Goal: Task Accomplishment & Management: Use online tool/utility

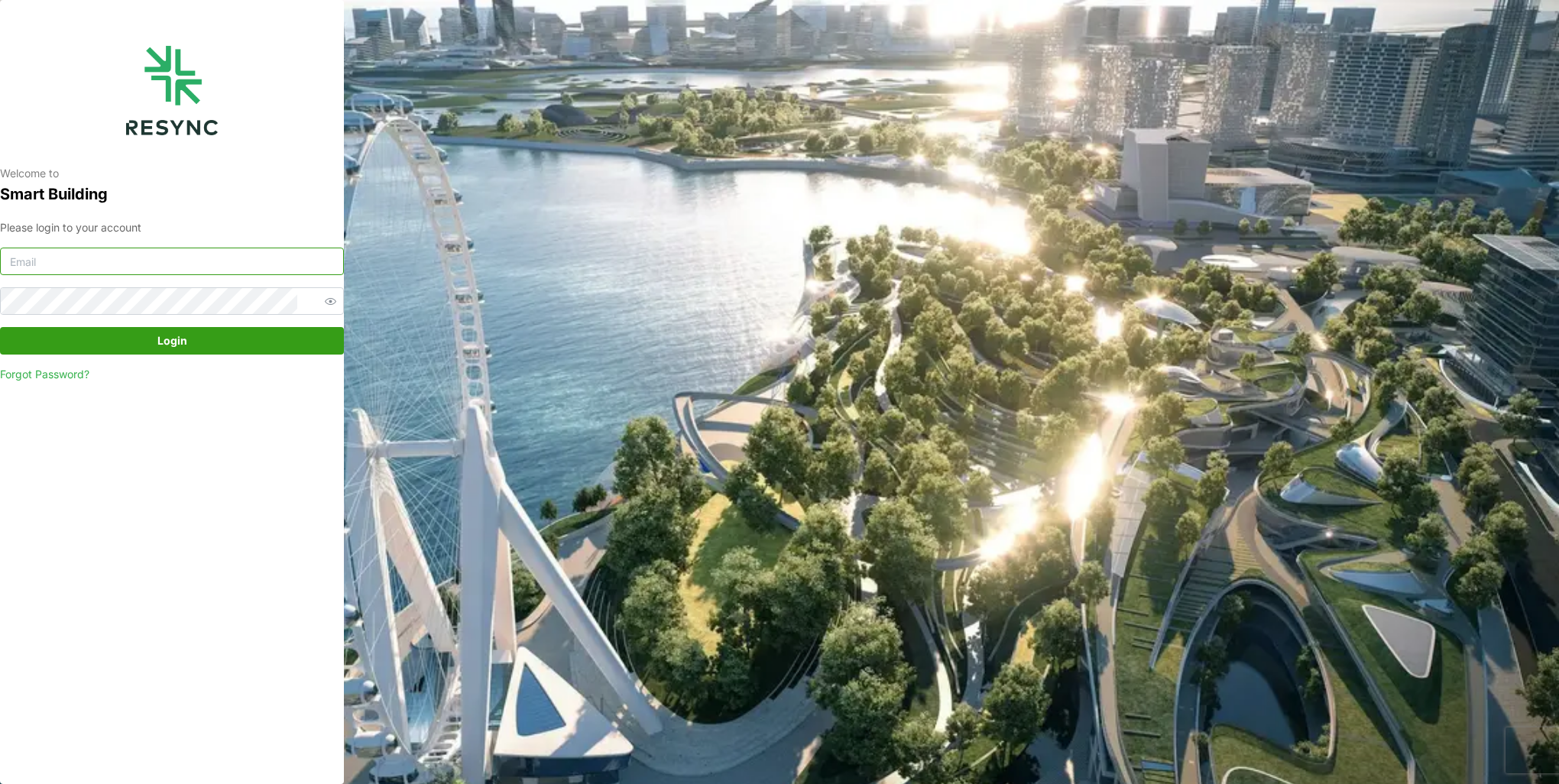
click at [257, 258] on input at bounding box center [171, 262] width 344 height 28
type input "[EMAIL_ADDRESS][DOMAIN_NAME]"
click at [0, 327] on button "Login" at bounding box center [171, 341] width 344 height 28
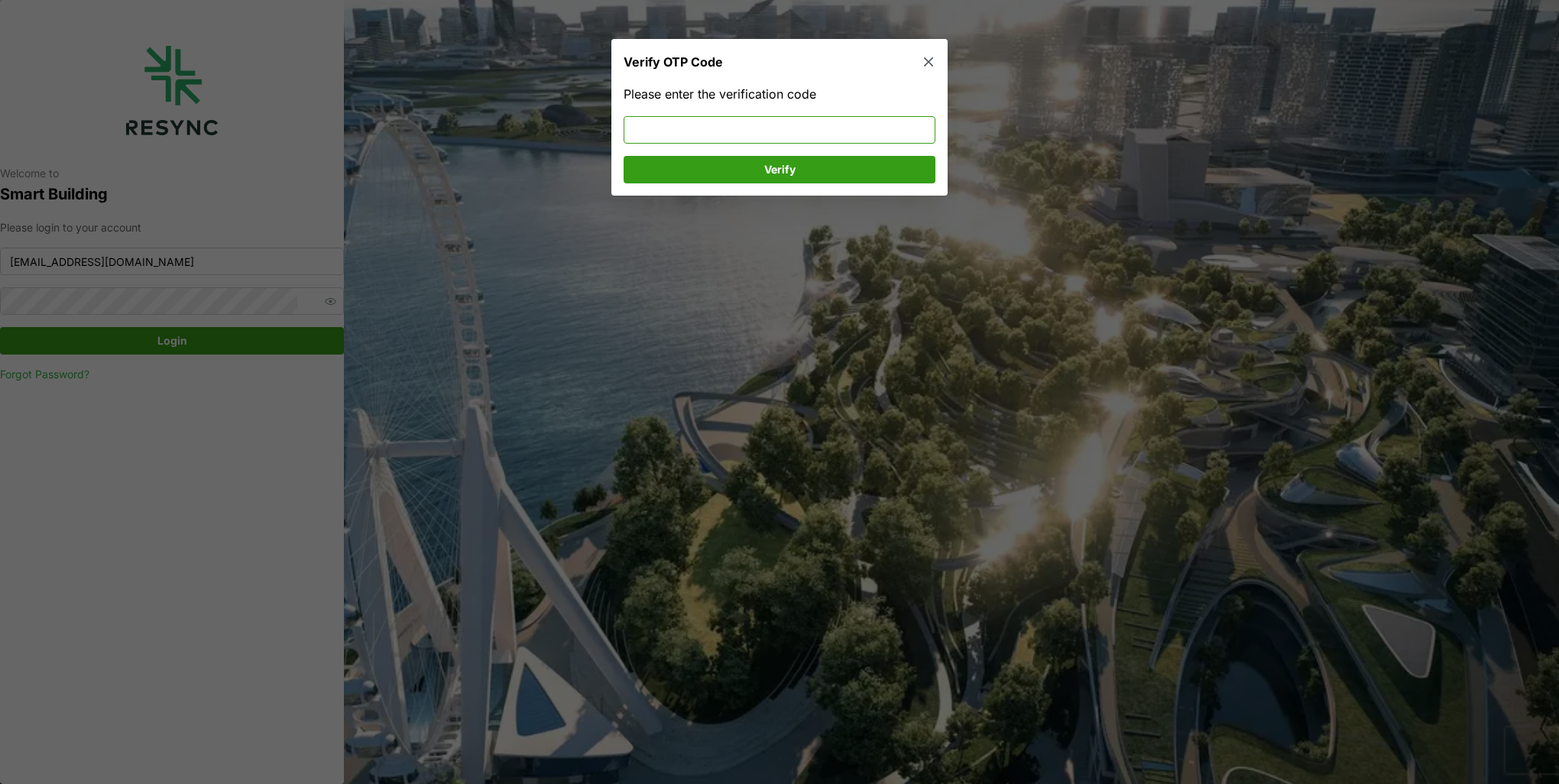
click at [632, 122] on input at bounding box center [779, 130] width 312 height 28
type input "632686"
click at [743, 180] on span "Verify" at bounding box center [779, 170] width 283 height 26
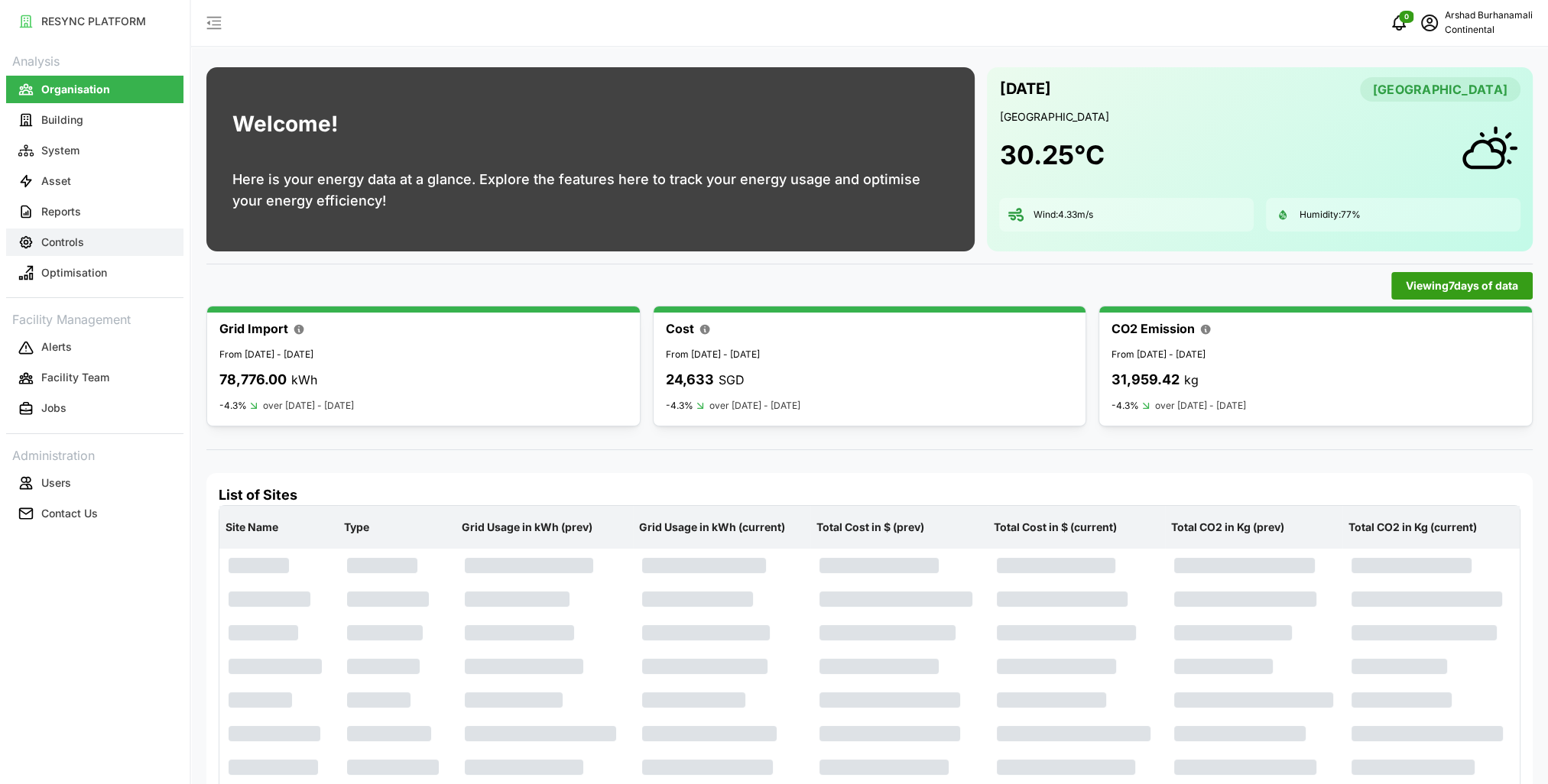
click at [129, 248] on button "Controls" at bounding box center [94, 243] width 177 height 28
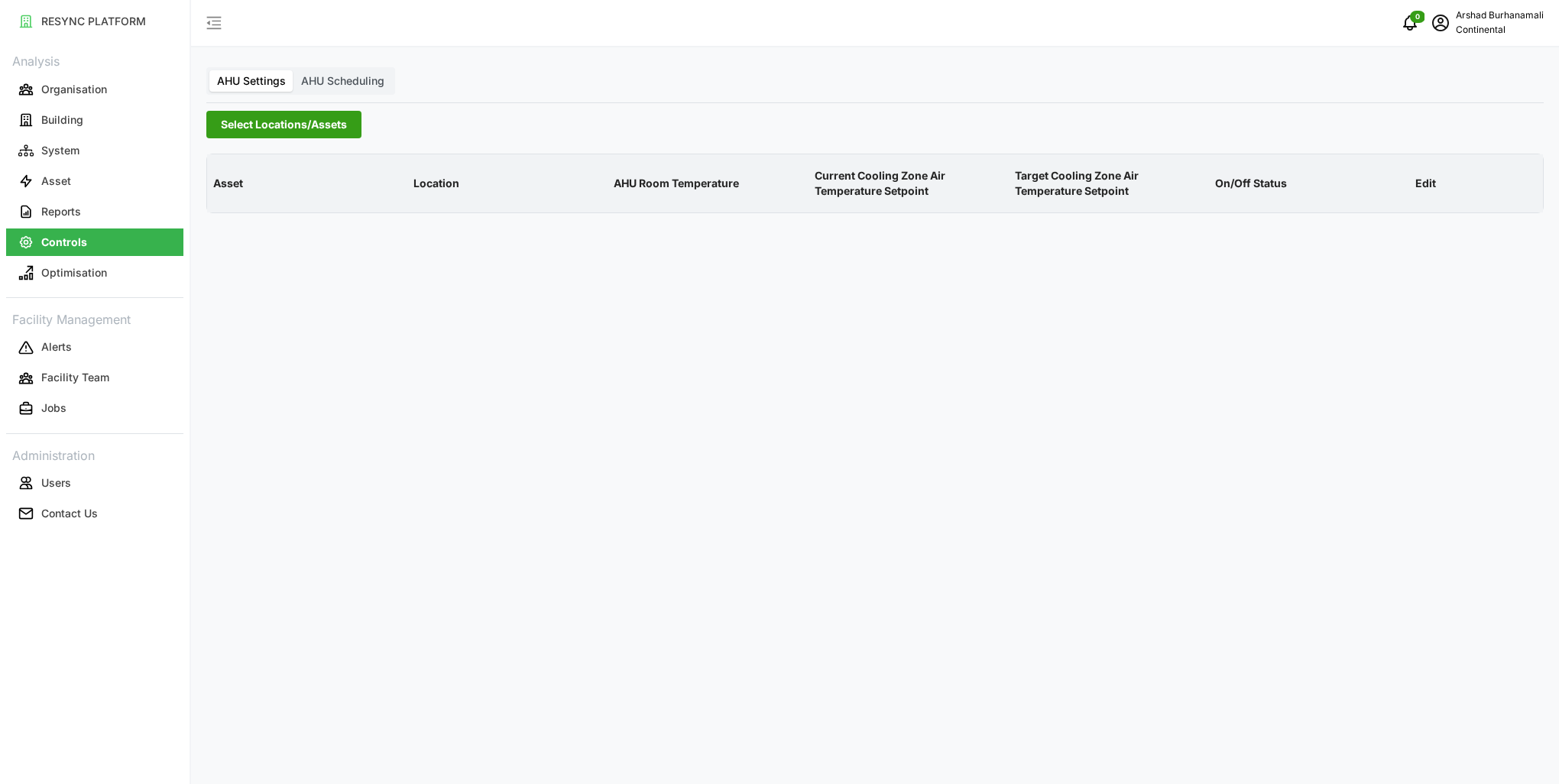
click at [261, 128] on span "Select Locations/Assets" at bounding box center [284, 125] width 126 height 26
click at [221, 194] on icon at bounding box center [226, 193] width 12 height 12
click at [253, 216] on span "Select CA1" at bounding box center [257, 216] width 10 height 10
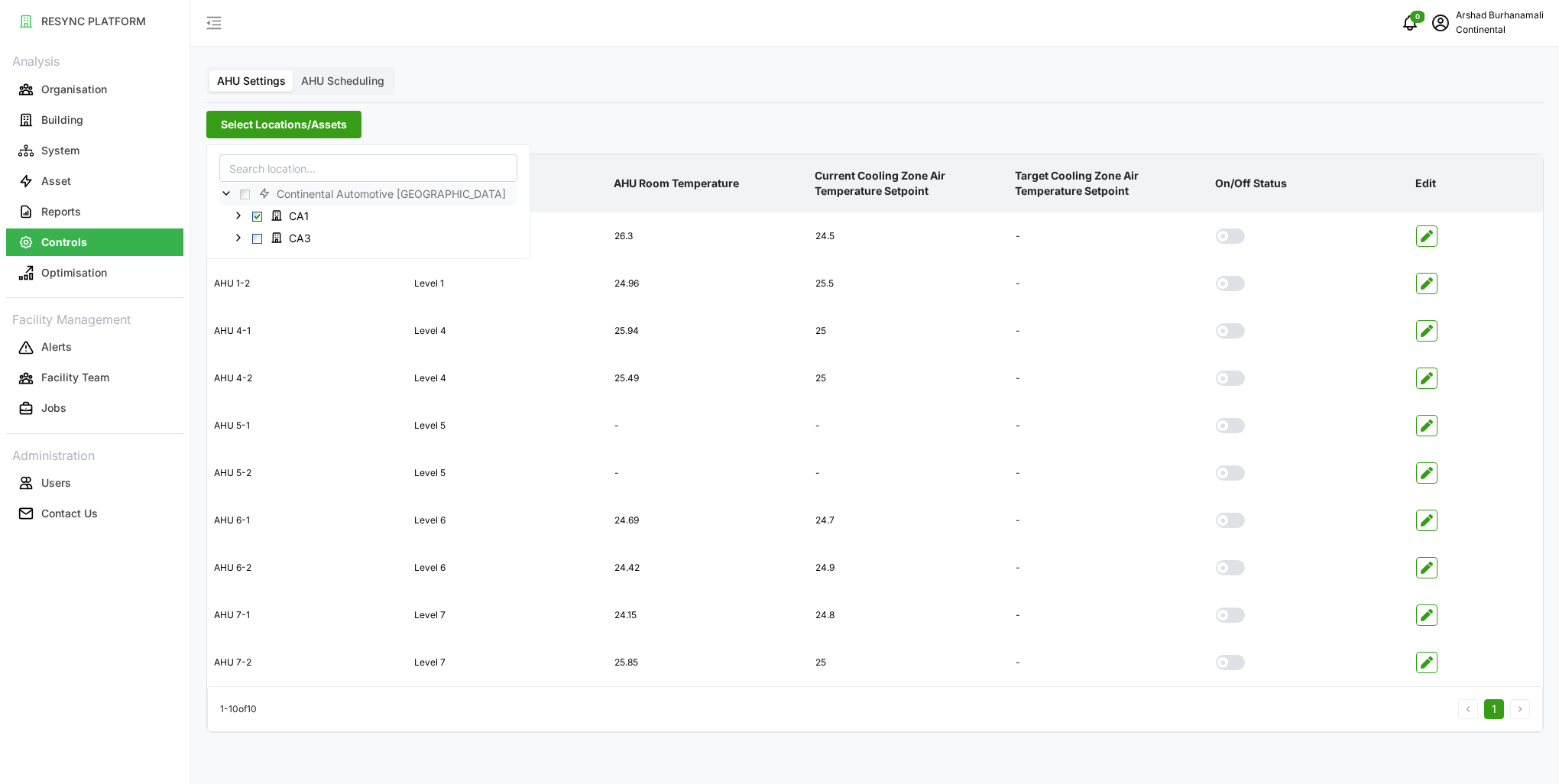
click at [889, 175] on p "Current Cooling Zone Air Temperature Setpoint" at bounding box center [908, 184] width 194 height 56
click at [1426, 377] on icon "button" at bounding box center [1426, 378] width 12 height 12
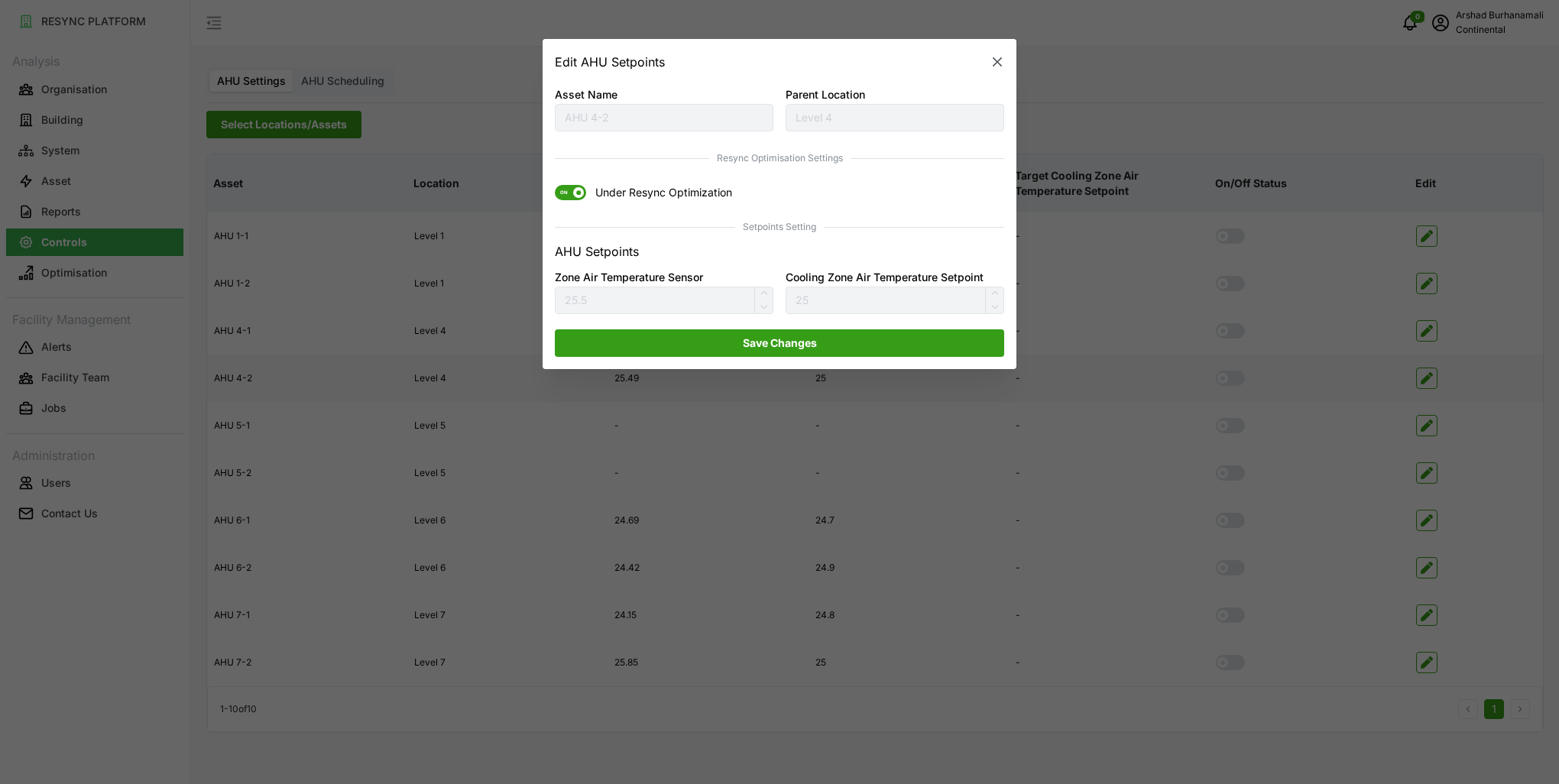
click at [574, 189] on span at bounding box center [578, 193] width 11 height 11
click at [554, 185] on input "ON Under Resync Optimization" at bounding box center [554, 185] width 0 height 0
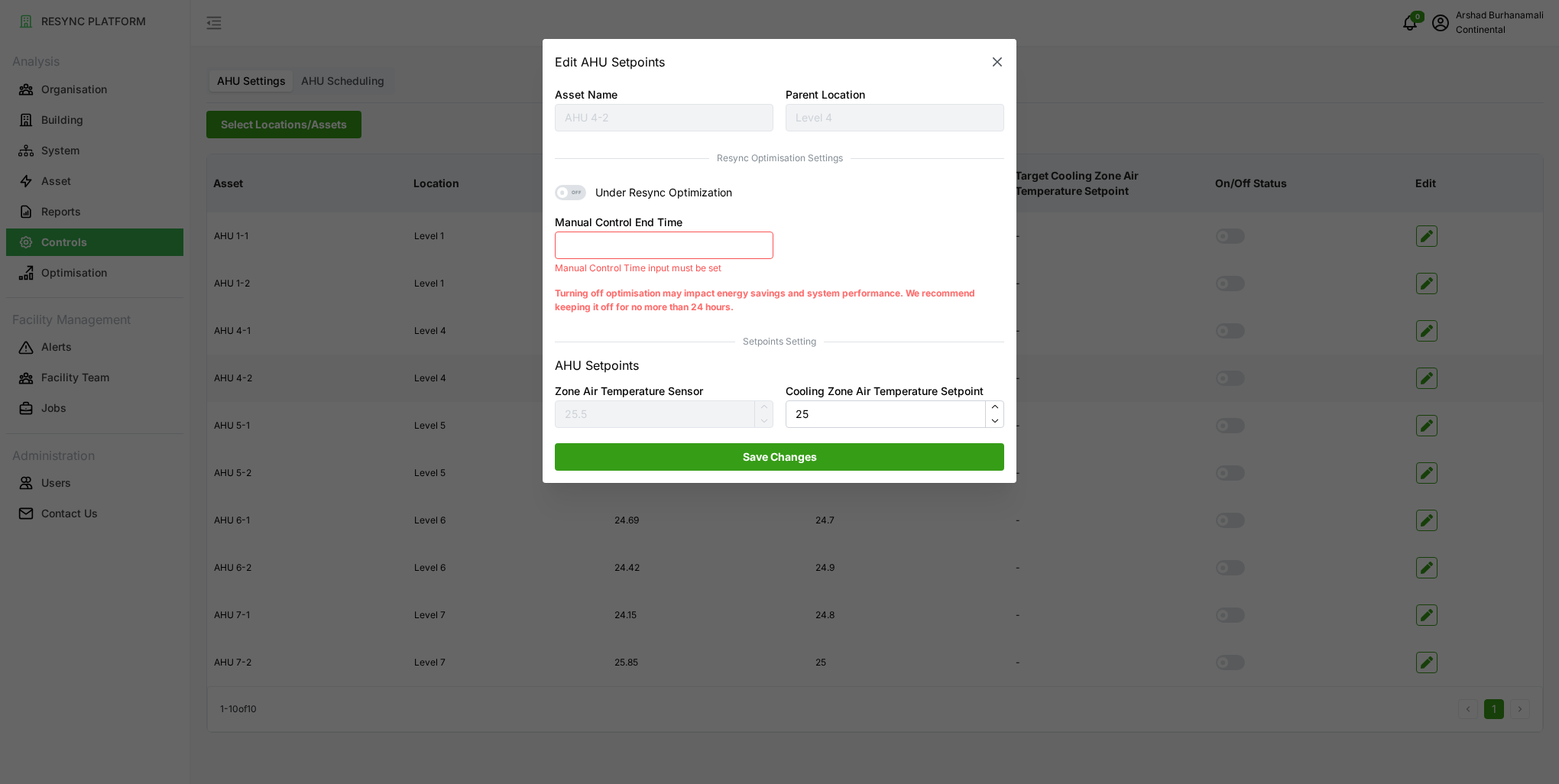
click at [622, 237] on button "Manual Control End Time" at bounding box center [663, 245] width 218 height 28
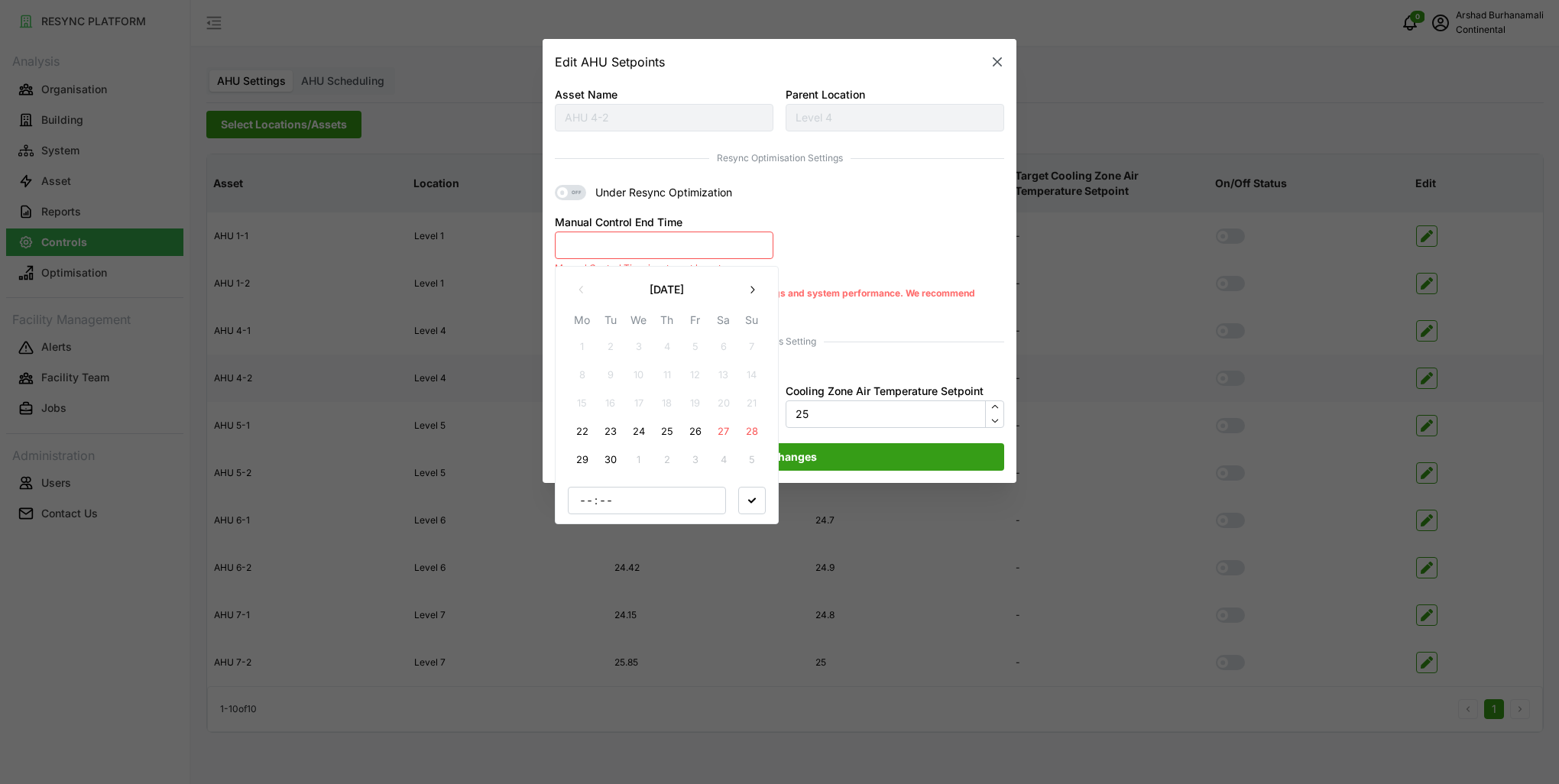
click at [587, 437] on button "22" at bounding box center [582, 432] width 28 height 28
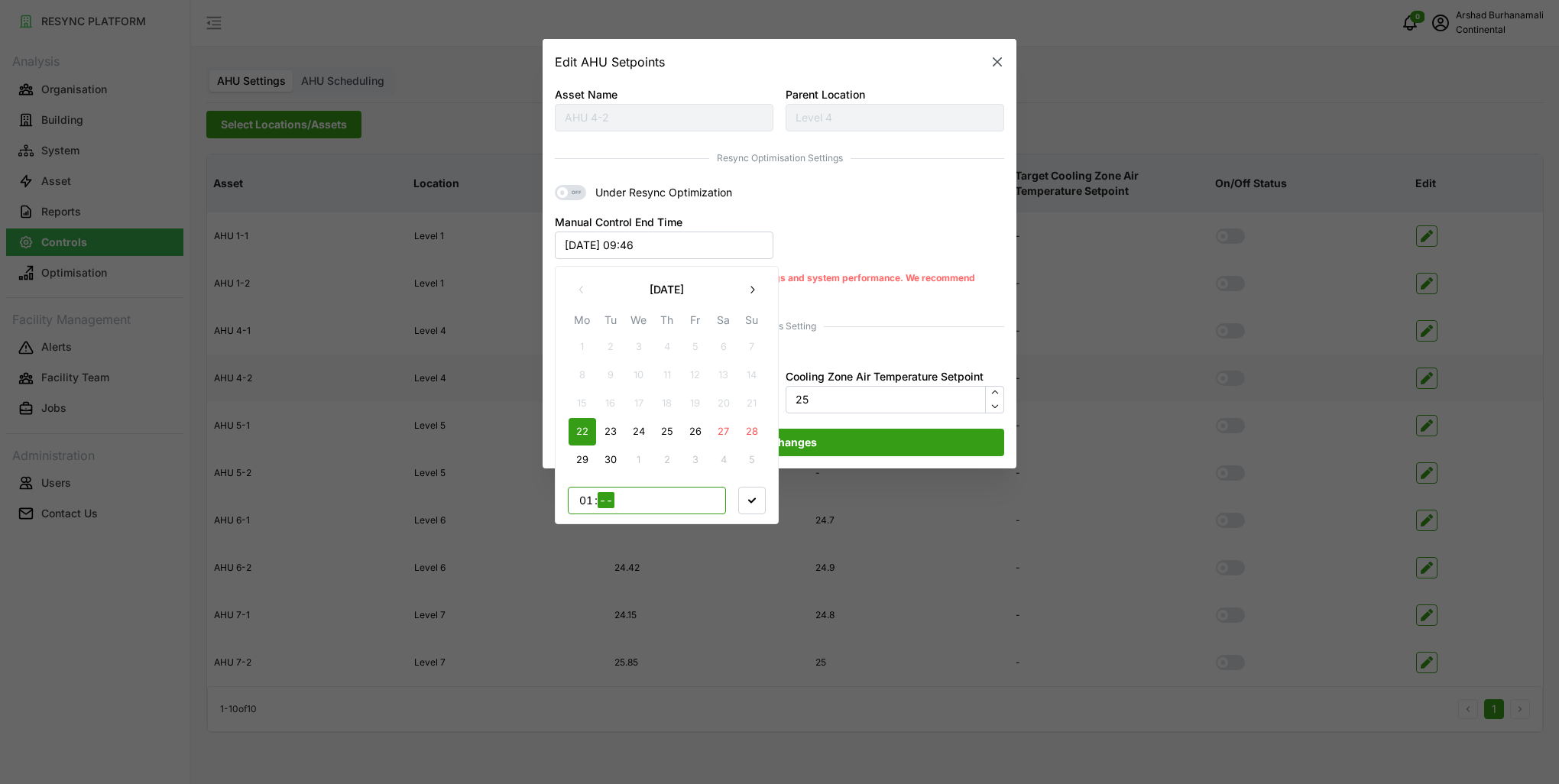
type input "16"
type input "00"
click at [745, 508] on span "button" at bounding box center [752, 499] width 26 height 26
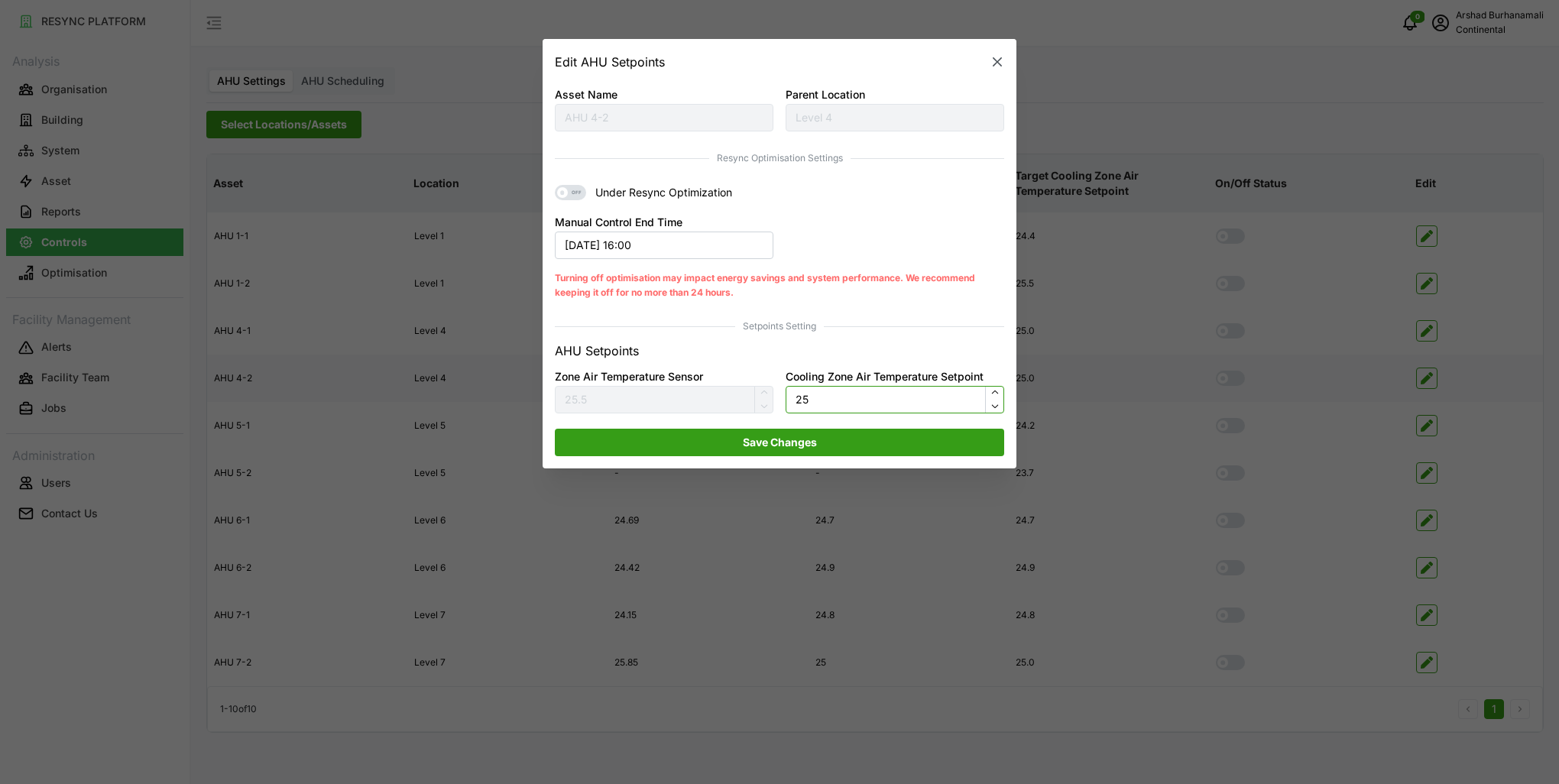
click at [834, 398] on input "25" at bounding box center [895, 399] width 218 height 28
type input "24.5"
click at [825, 441] on span "Save Changes" at bounding box center [779, 443] width 420 height 26
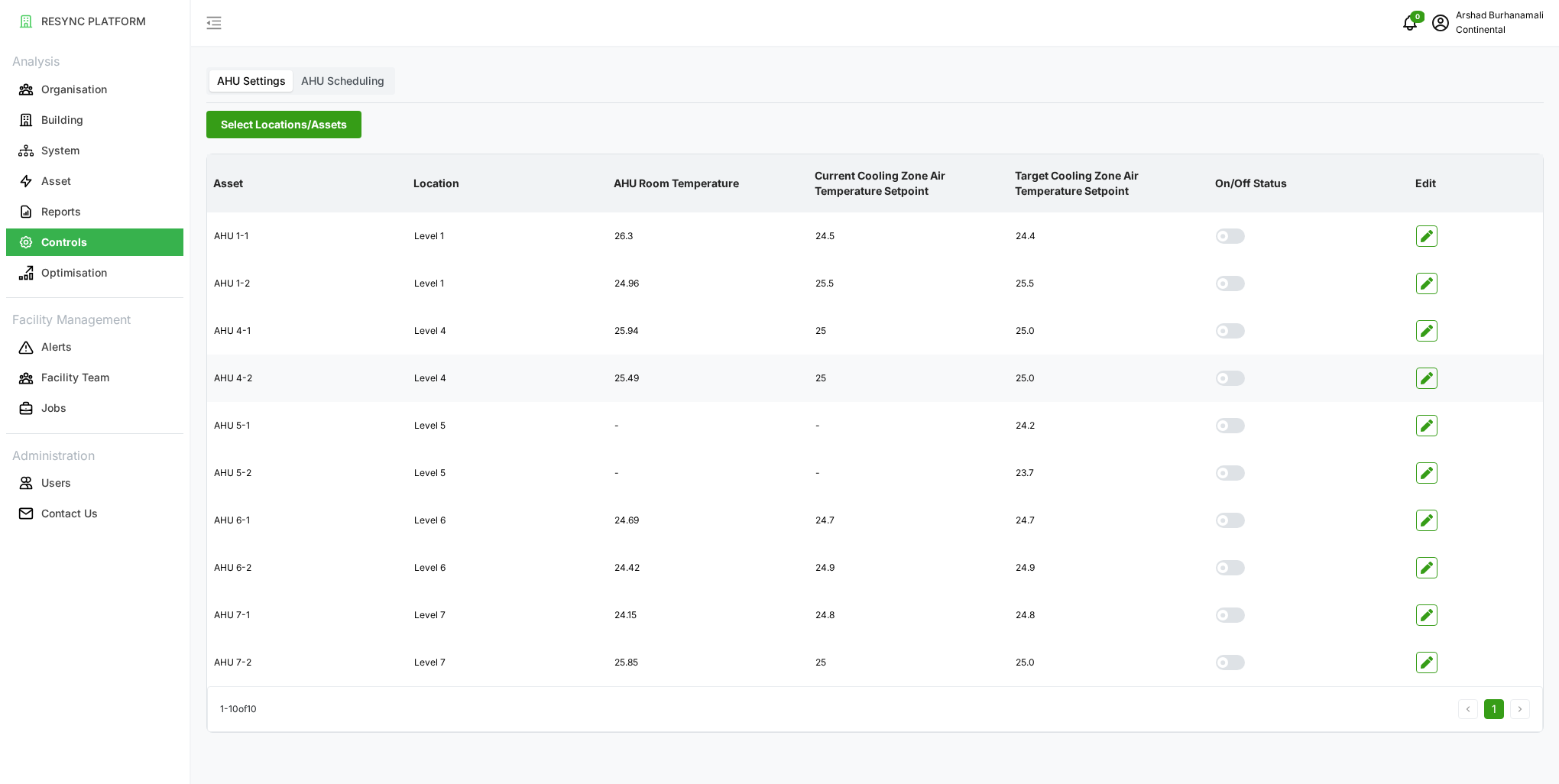
click at [273, 124] on span "Select Locations/Assets" at bounding box center [284, 125] width 126 height 26
click at [255, 235] on span "Select CA3" at bounding box center [257, 238] width 10 height 10
click at [873, 170] on p "Current Cooling Zone Air Temperature Setpoint" at bounding box center [908, 184] width 194 height 56
